Goal: Task Accomplishment & Management: Complete application form

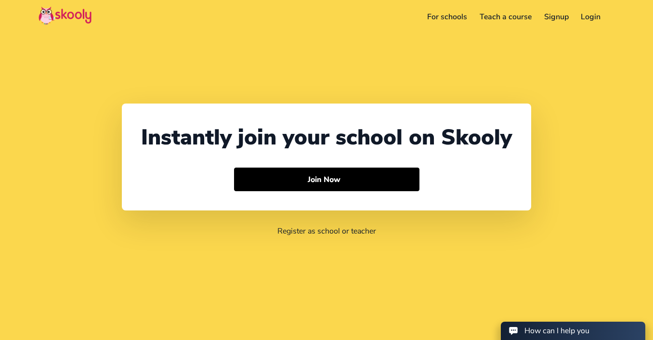
select select "65"
select select "[GEOGRAPHIC_DATA]"
select select "[GEOGRAPHIC_DATA]/[GEOGRAPHIC_DATA]"
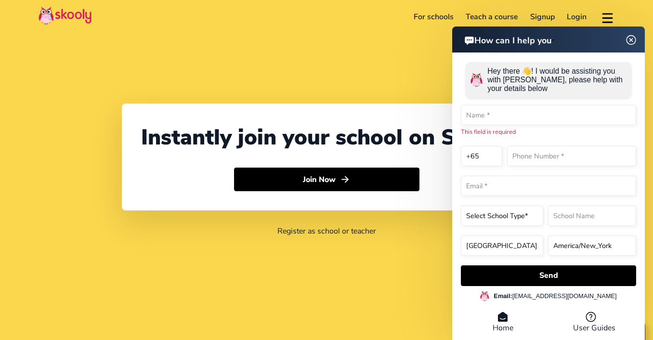
click at [636, 51] on header "How can I help you" at bounding box center [548, 39] width 193 height 26
click at [631, 43] on img at bounding box center [631, 40] width 18 height 12
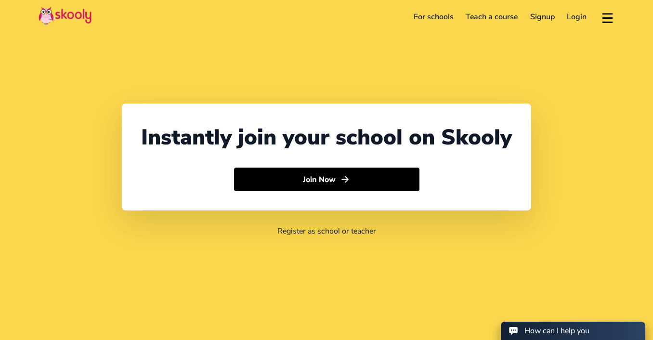
click at [502, 81] on div "Instantly join your school on Skooly Join Now Register as school or teacher" at bounding box center [326, 170] width 653 height 340
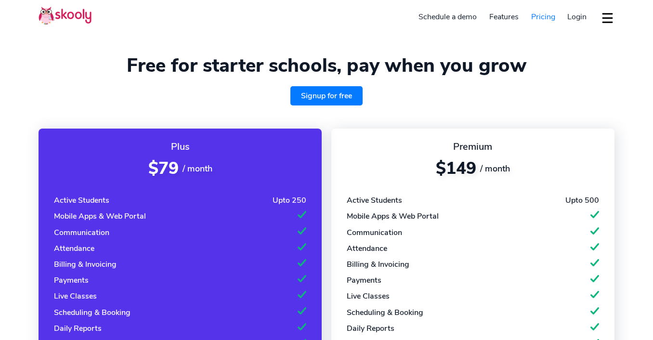
select select "en"
select select "65"
select select "Singapore"
select select "[GEOGRAPHIC_DATA]/[GEOGRAPHIC_DATA]"
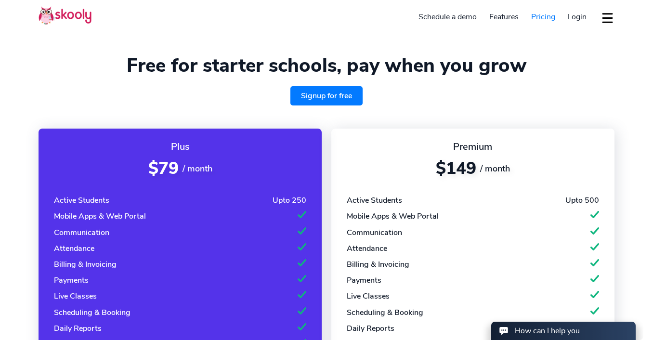
click at [316, 94] on link "Signup for free" at bounding box center [326, 95] width 72 height 19
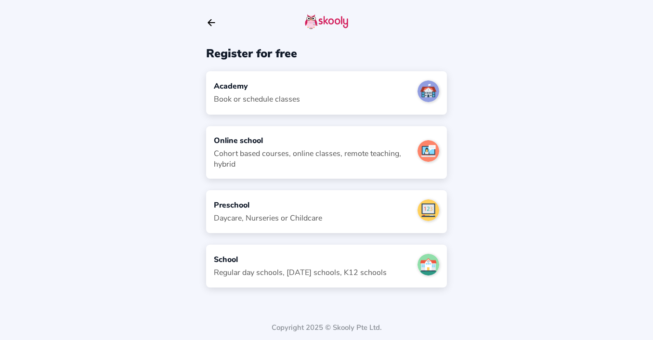
click at [321, 95] on div "Academy Book or schedule classes" at bounding box center [326, 92] width 241 height 43
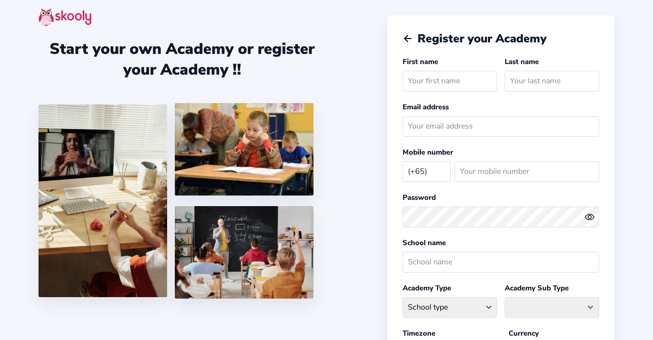
select select "SG"
click at [410, 38] on icon "arrow back outline" at bounding box center [408, 39] width 7 height 6
